Goal: Navigation & Orientation: Find specific page/section

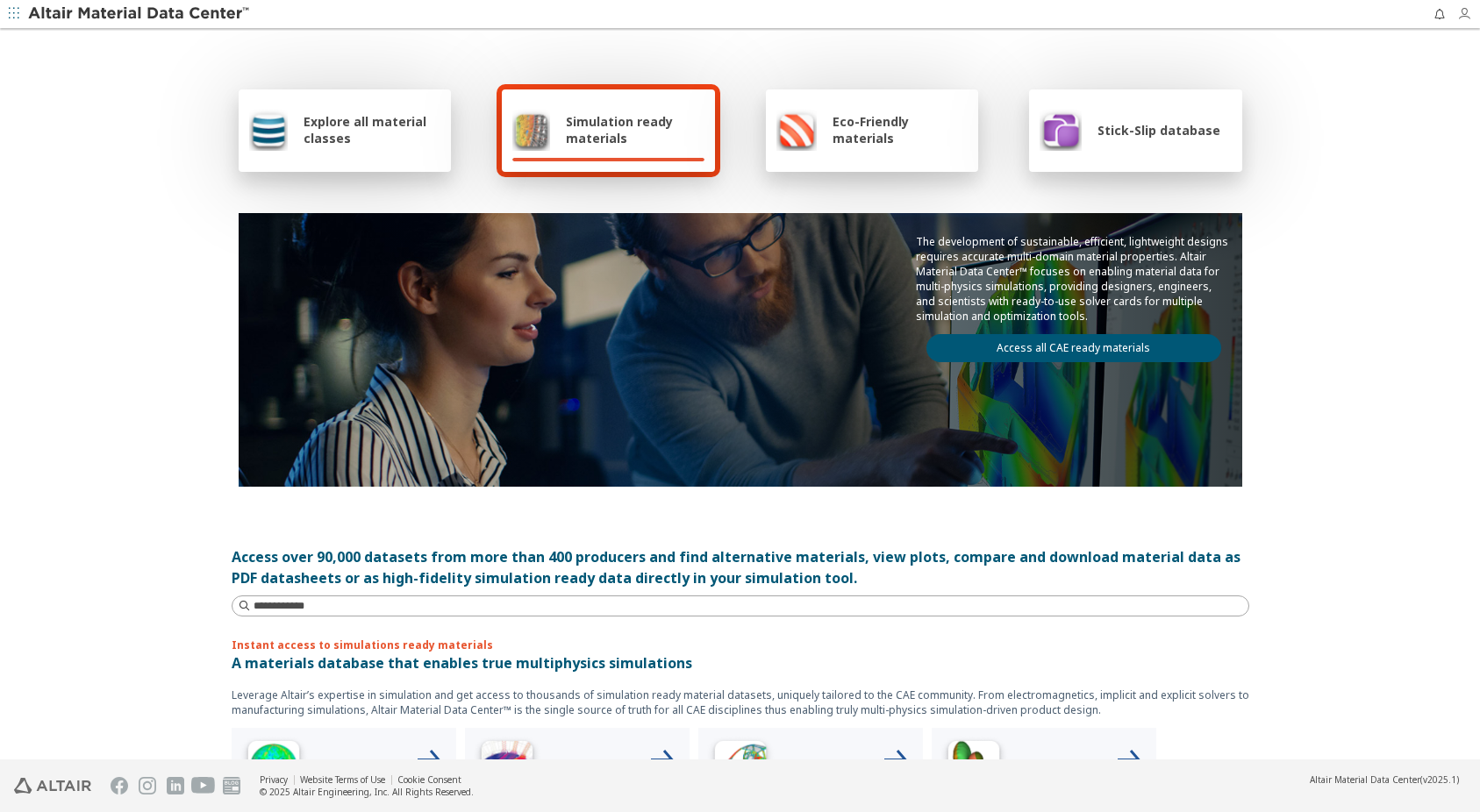
click at [1462, 15] on icon "button" at bounding box center [1464, 14] width 14 height 14
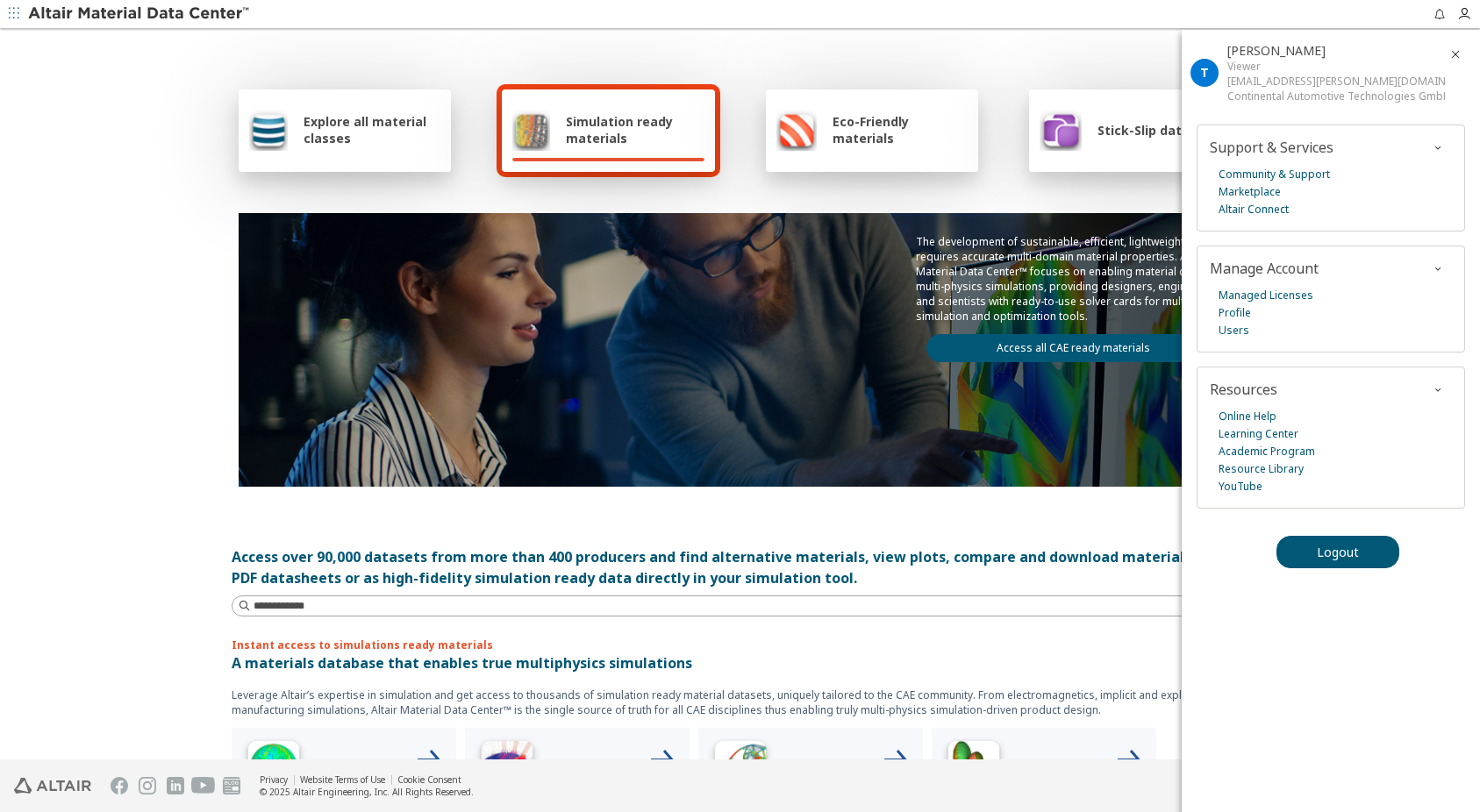
click at [1460, 51] on icon "button" at bounding box center [1455, 54] width 14 height 14
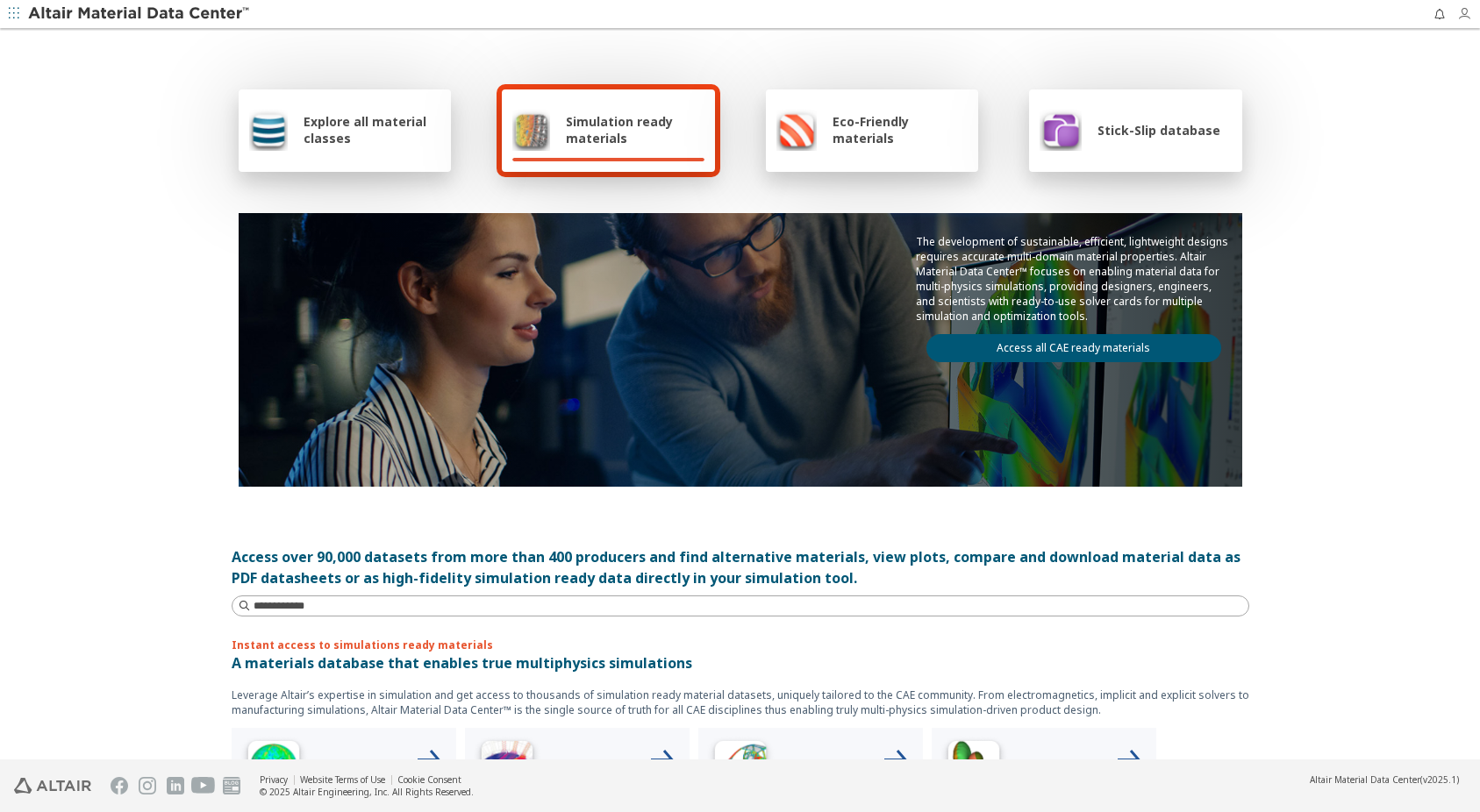
click at [1463, 12] on icon "button" at bounding box center [1464, 14] width 14 height 14
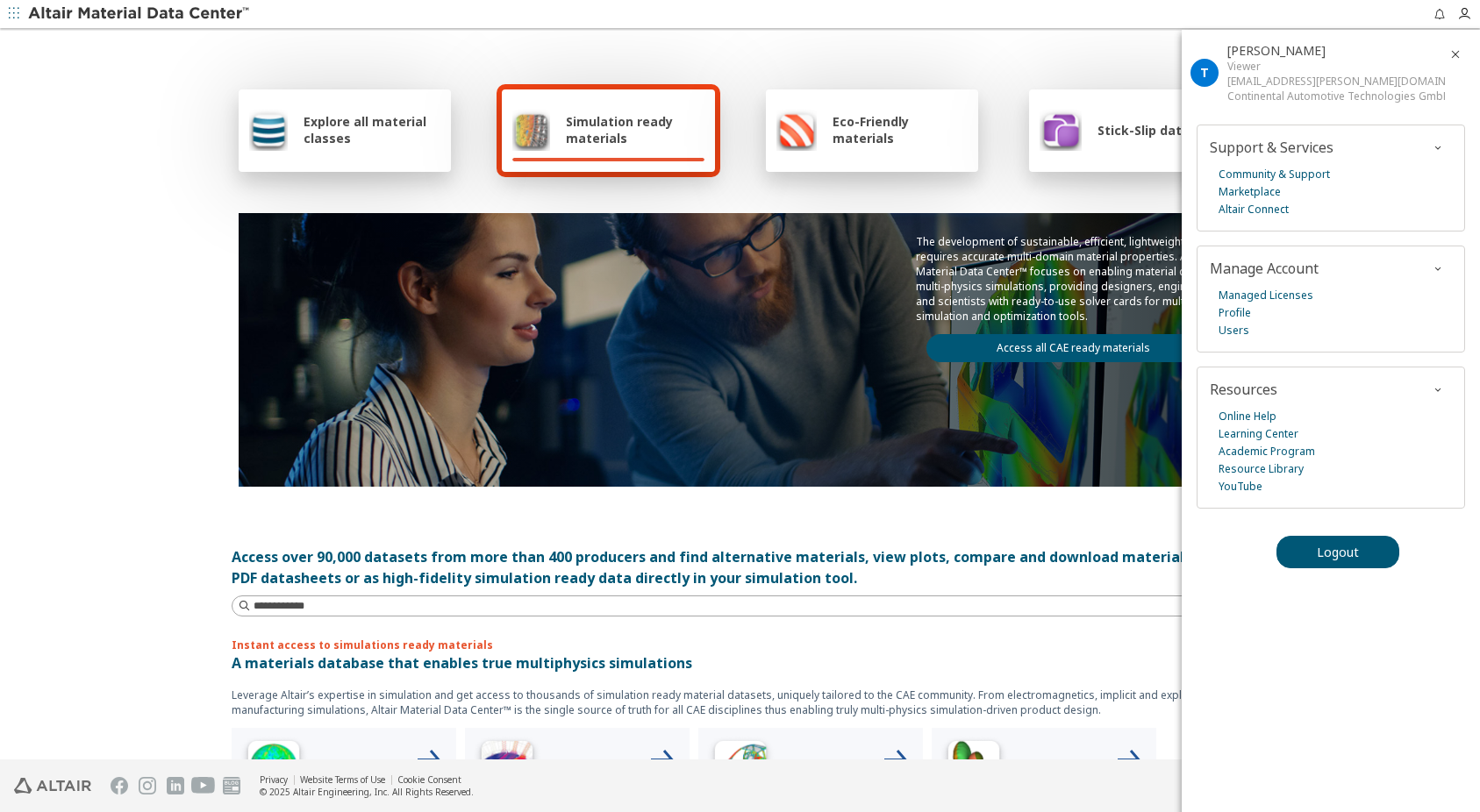
click at [1460, 52] on icon "button" at bounding box center [1455, 54] width 14 height 14
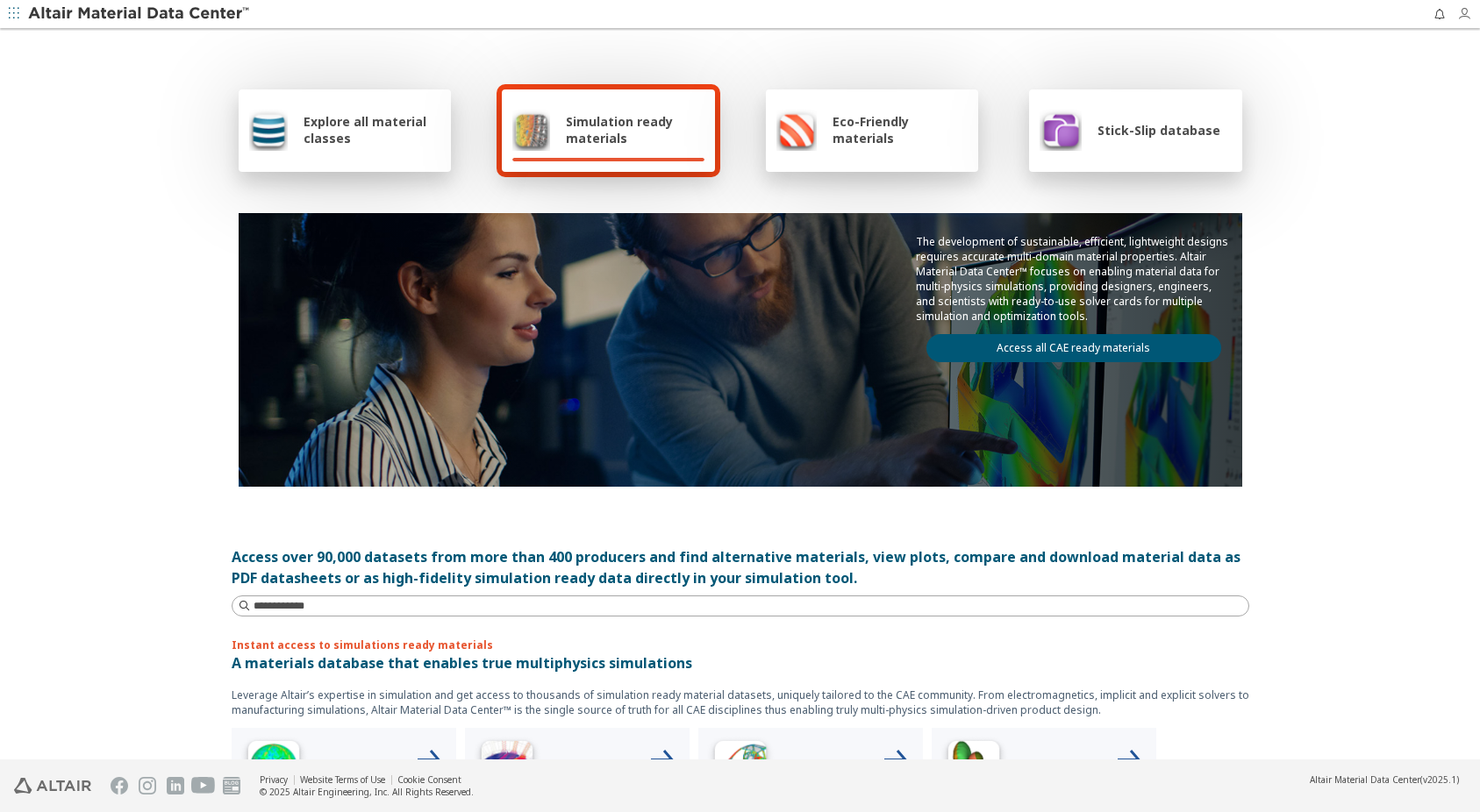
click at [1464, 12] on icon "button" at bounding box center [1464, 14] width 14 height 14
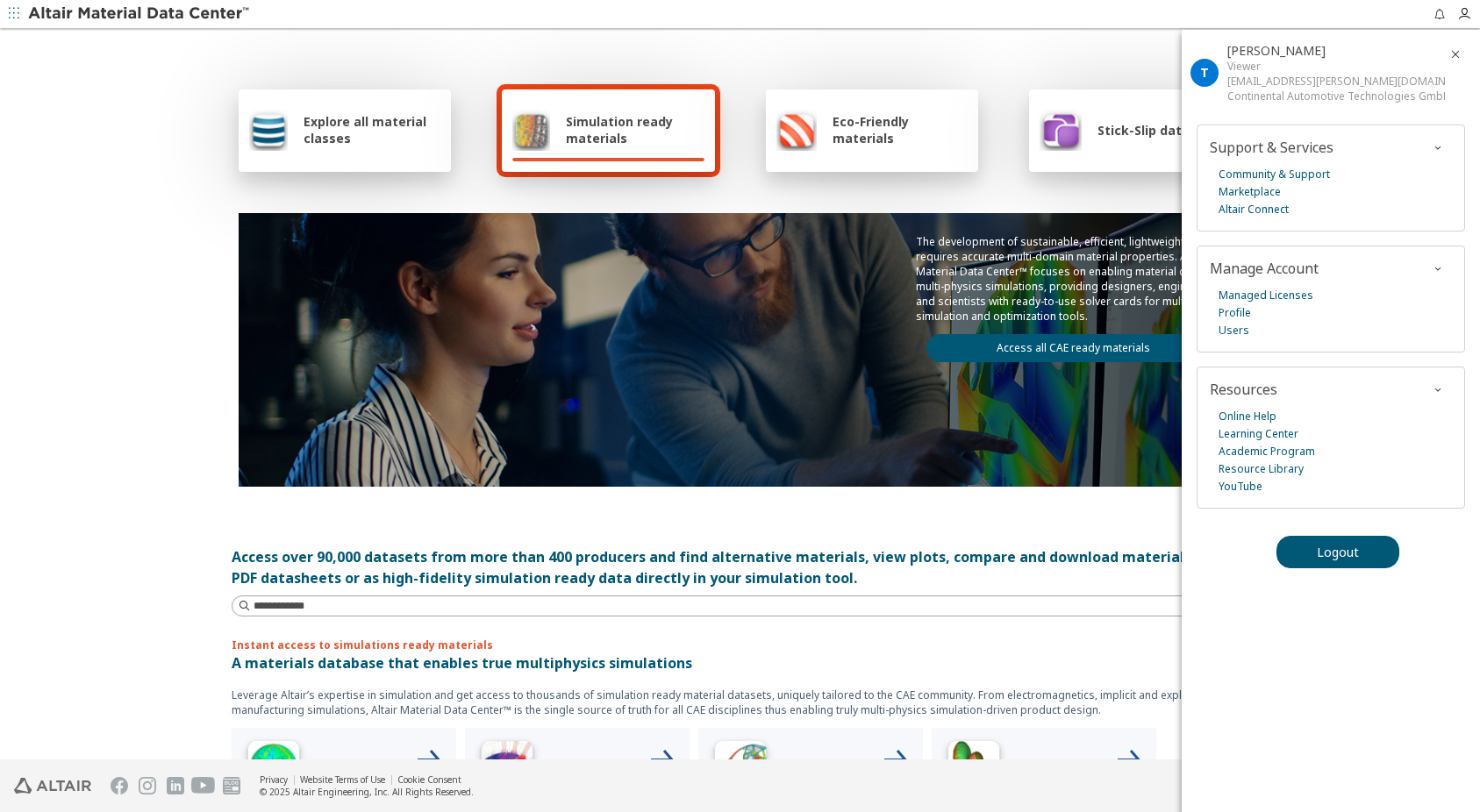
click at [1455, 53] on icon "button" at bounding box center [1455, 54] width 14 height 14
